Goal: Task Accomplishment & Management: Manage account settings

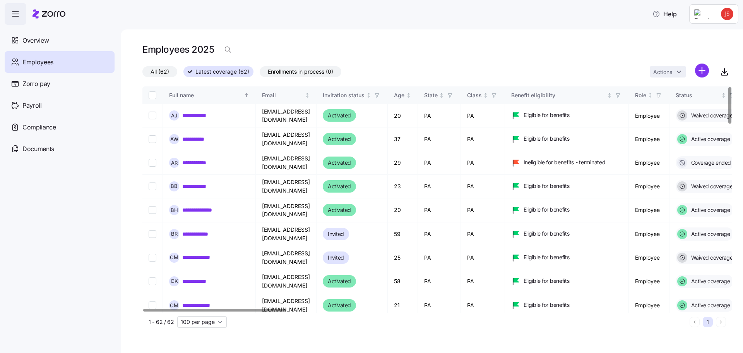
drag, startPoint x: 31, startPoint y: 62, endPoint x: 743, endPoint y: 6, distance: 713.6
click at [32, 62] on span "Employees" at bounding box center [37, 62] width 31 height 10
click at [723, 15] on html "**********" at bounding box center [371, 174] width 743 height 348
click at [706, 78] on div "Log out" at bounding box center [696, 78] width 30 height 9
